Goal: Information Seeking & Learning: Learn about a topic

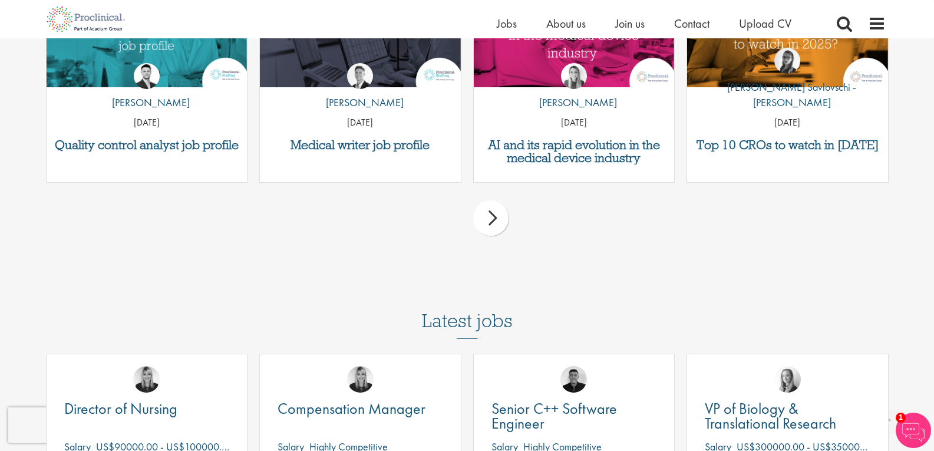
scroll to position [1386, 0]
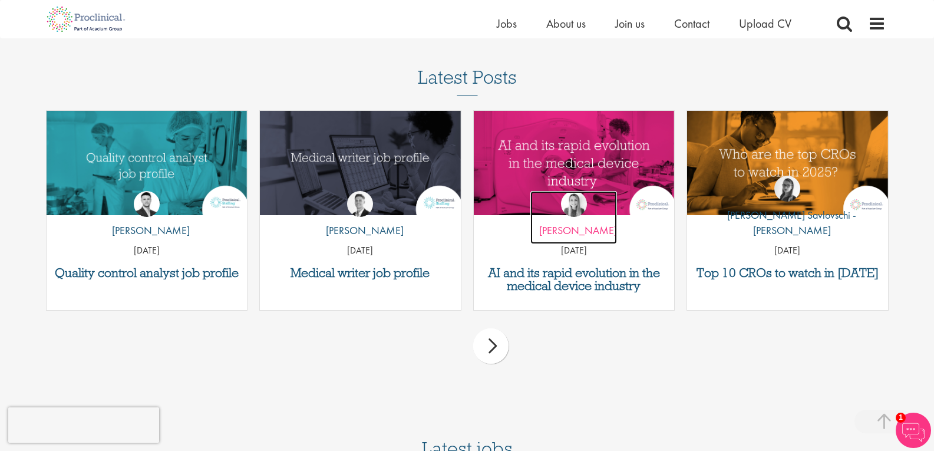
click at [569, 236] on p "by Hannah Burke" at bounding box center [573, 230] width 87 height 15
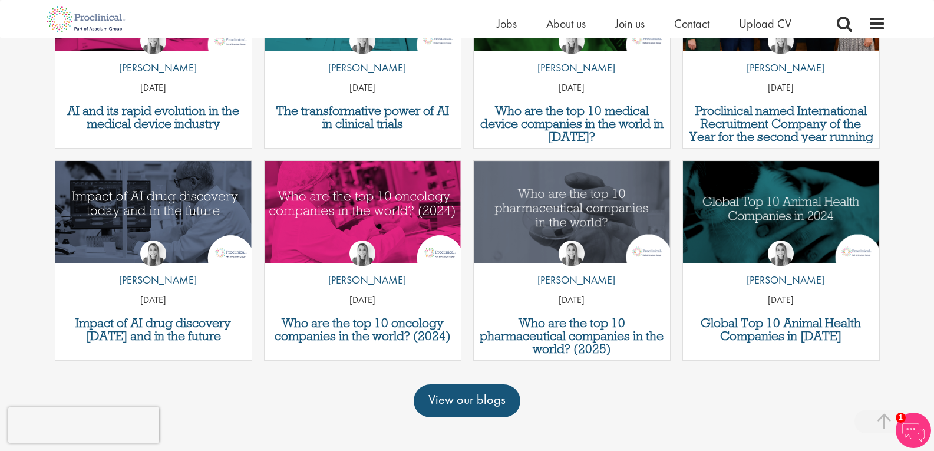
scroll to position [589, 0]
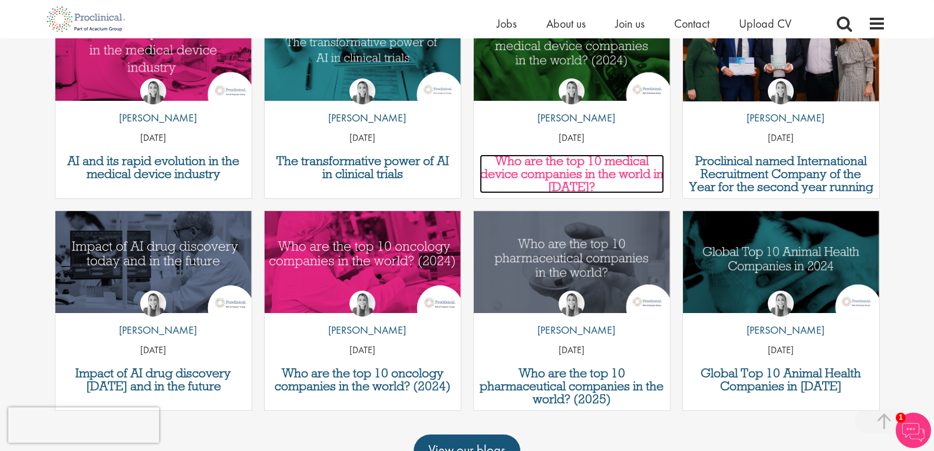
click at [596, 158] on h3 "Who are the top 10 medical device companies in the world in [DATE]?" at bounding box center [572, 173] width 184 height 39
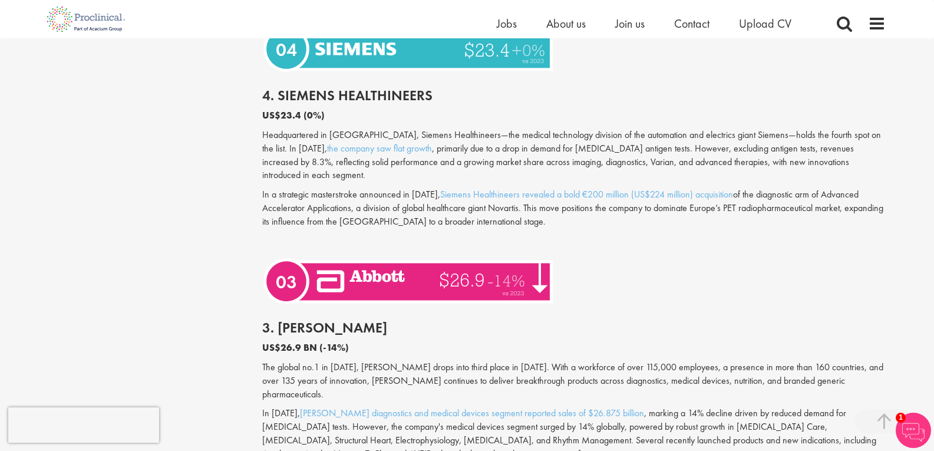
scroll to position [2769, 0]
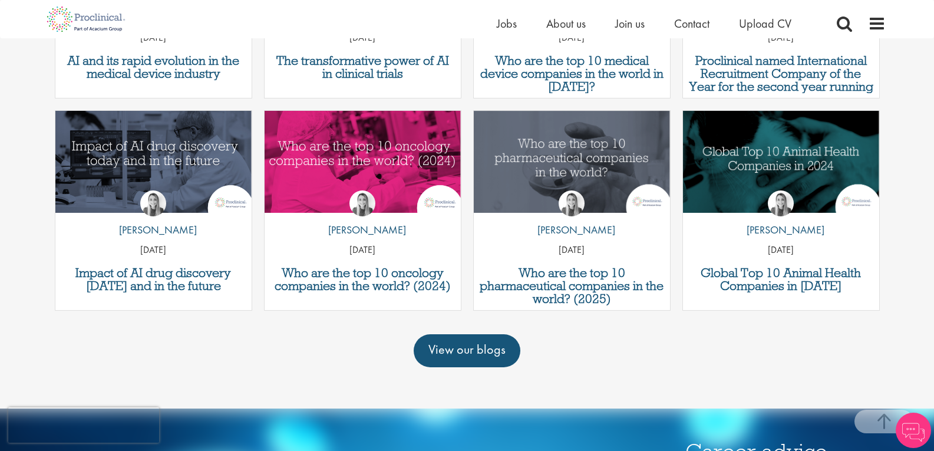
scroll to position [692, 0]
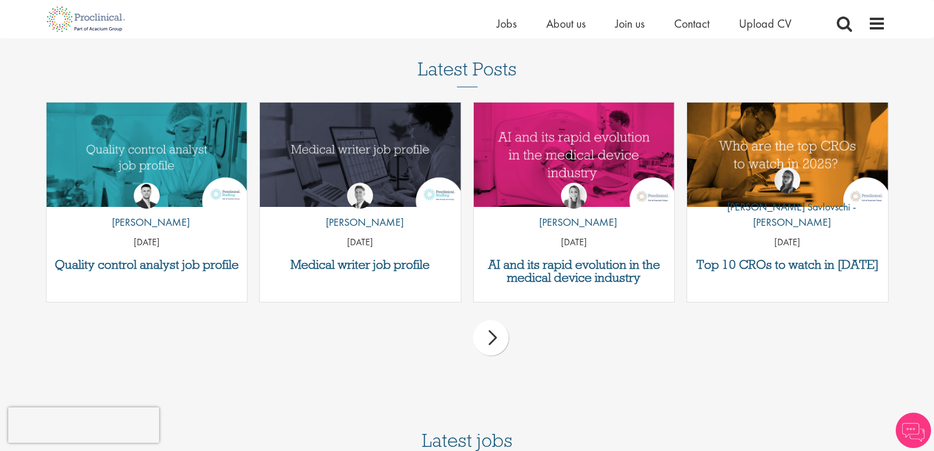
scroll to position [1395, 0]
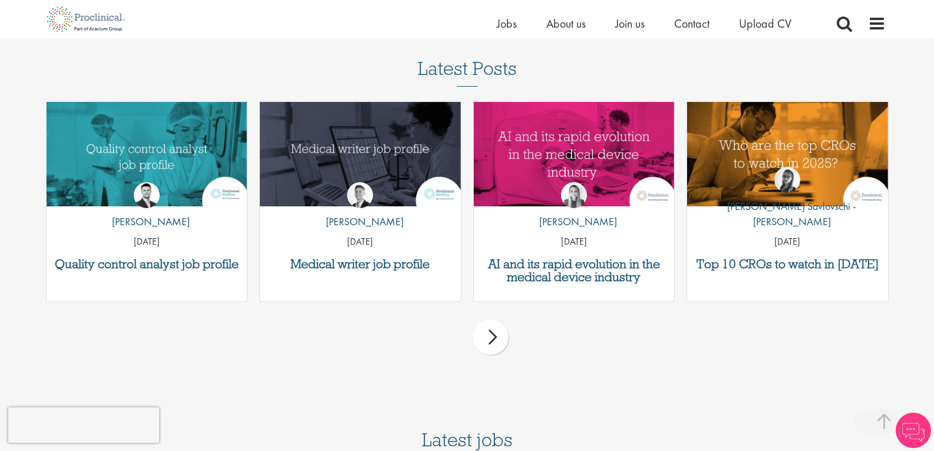
click at [490, 355] on div "next" at bounding box center [490, 336] width 35 height 35
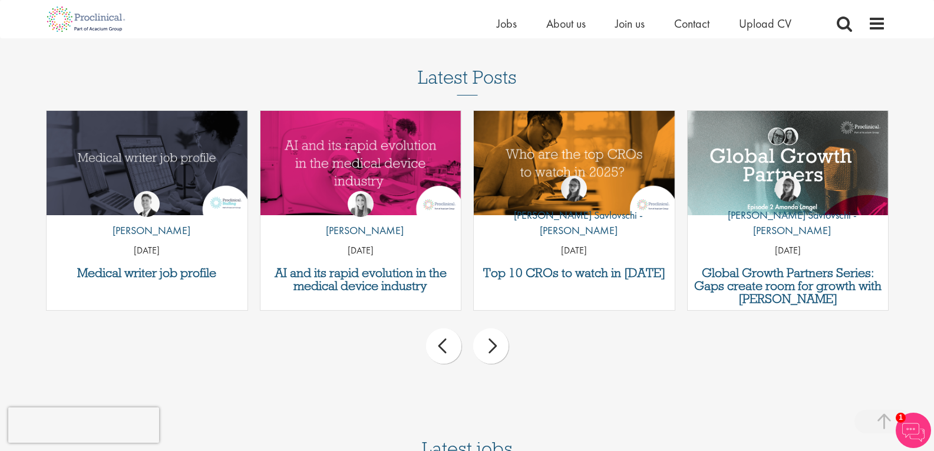
scroll to position [1563, 0]
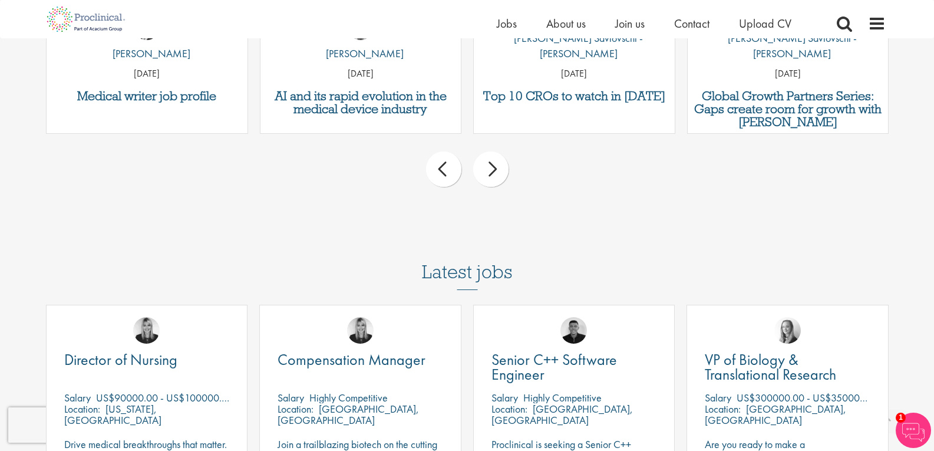
click at [492, 175] on div "next" at bounding box center [490, 168] width 35 height 35
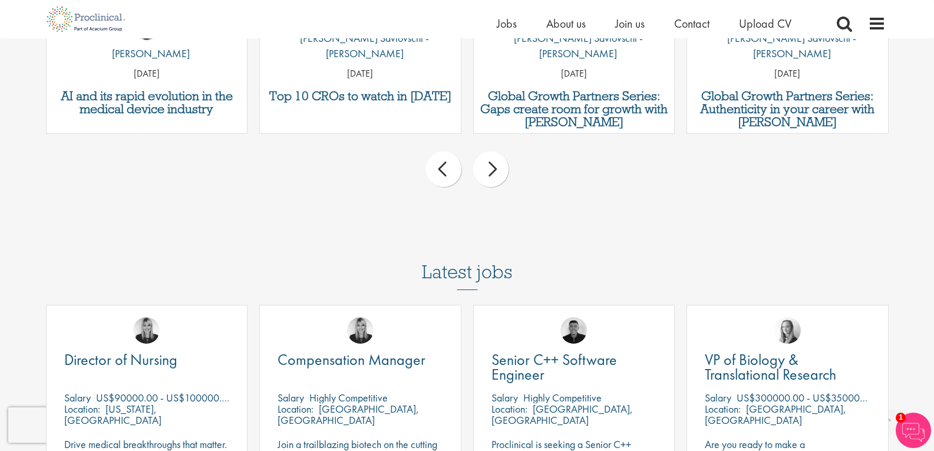
click at [492, 175] on div "next" at bounding box center [490, 168] width 35 height 35
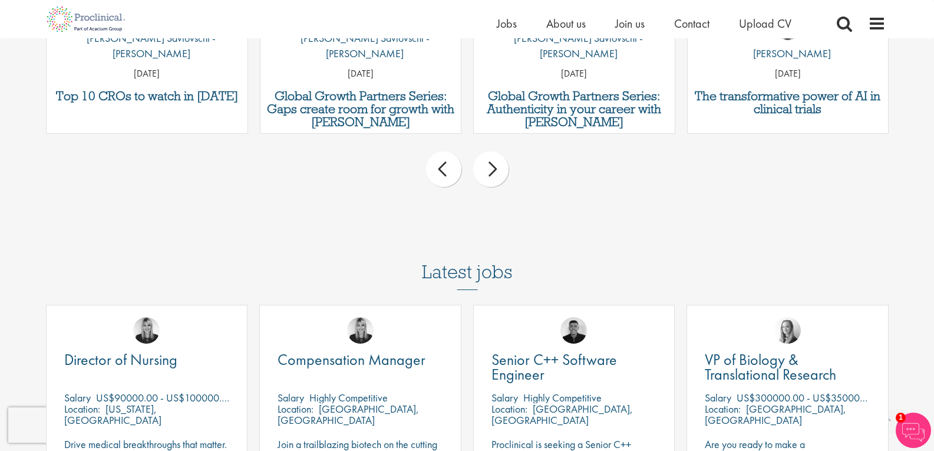
click at [492, 175] on div "next" at bounding box center [490, 168] width 35 height 35
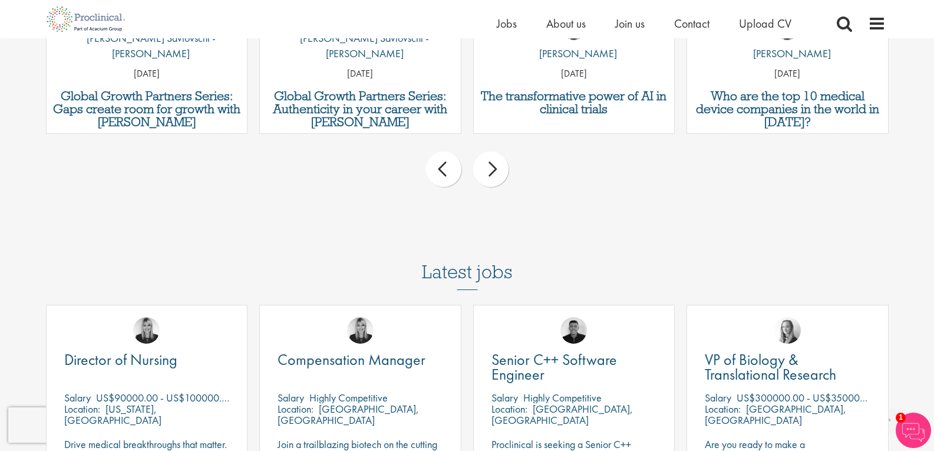
click at [492, 175] on div "next" at bounding box center [490, 168] width 35 height 35
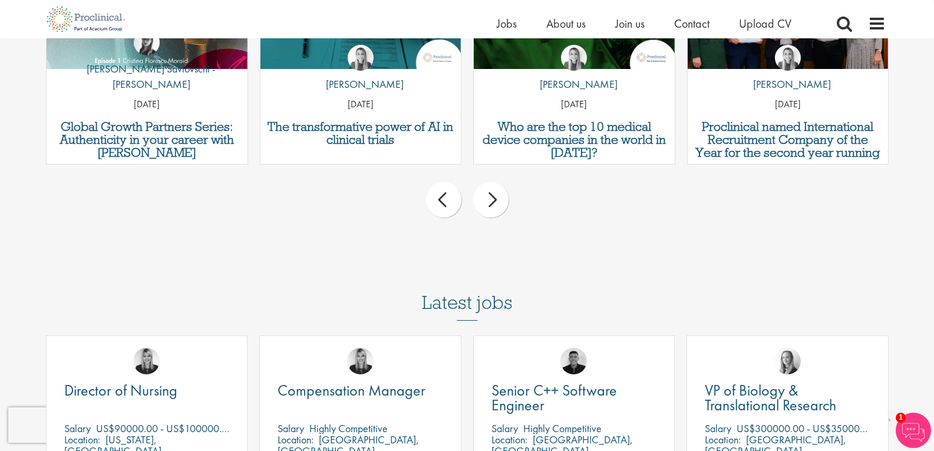
scroll to position [1504, 0]
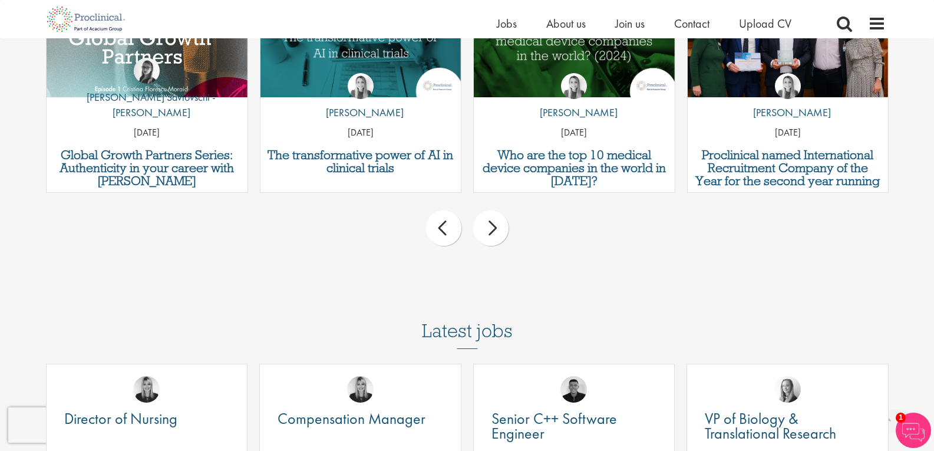
click at [490, 246] on div "next" at bounding box center [490, 227] width 35 height 35
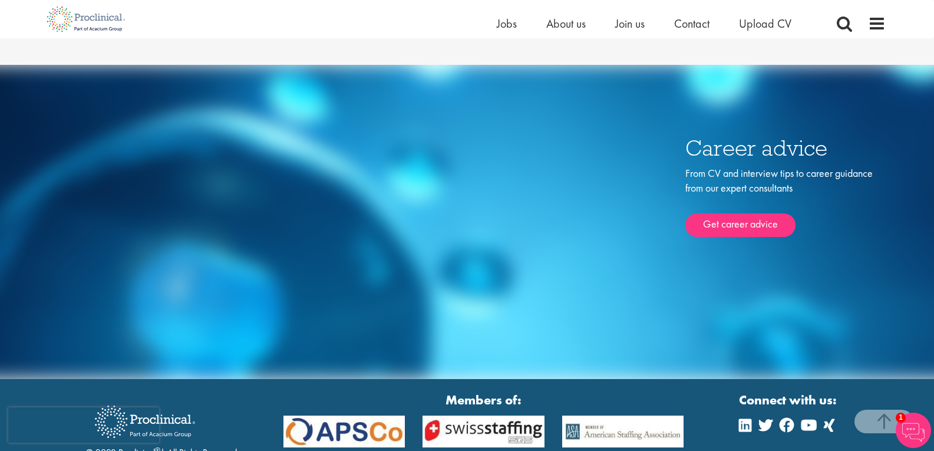
scroll to position [2207, 0]
